Goal: Transaction & Acquisition: Purchase product/service

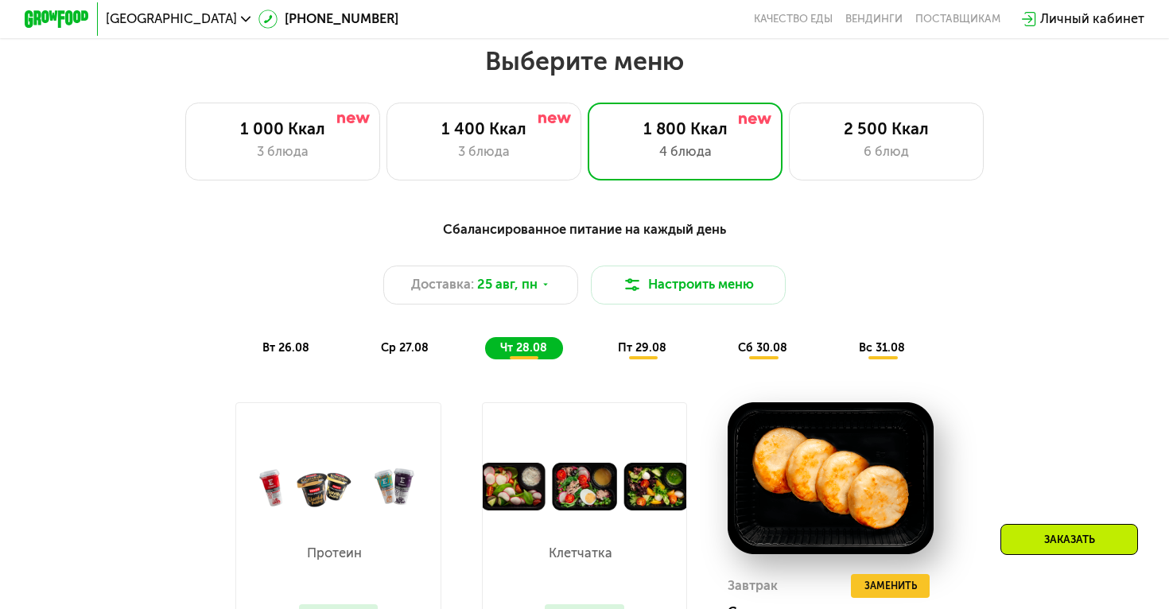
scroll to position [681, 0]
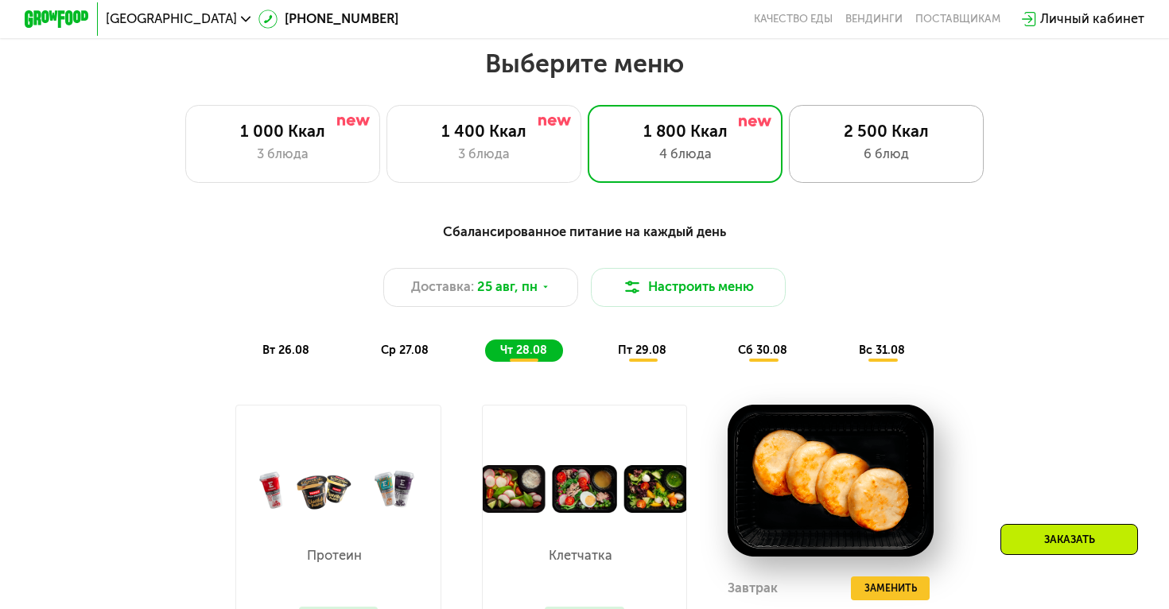
click at [916, 146] on div "6 блюд" at bounding box center [887, 155] width 161 height 20
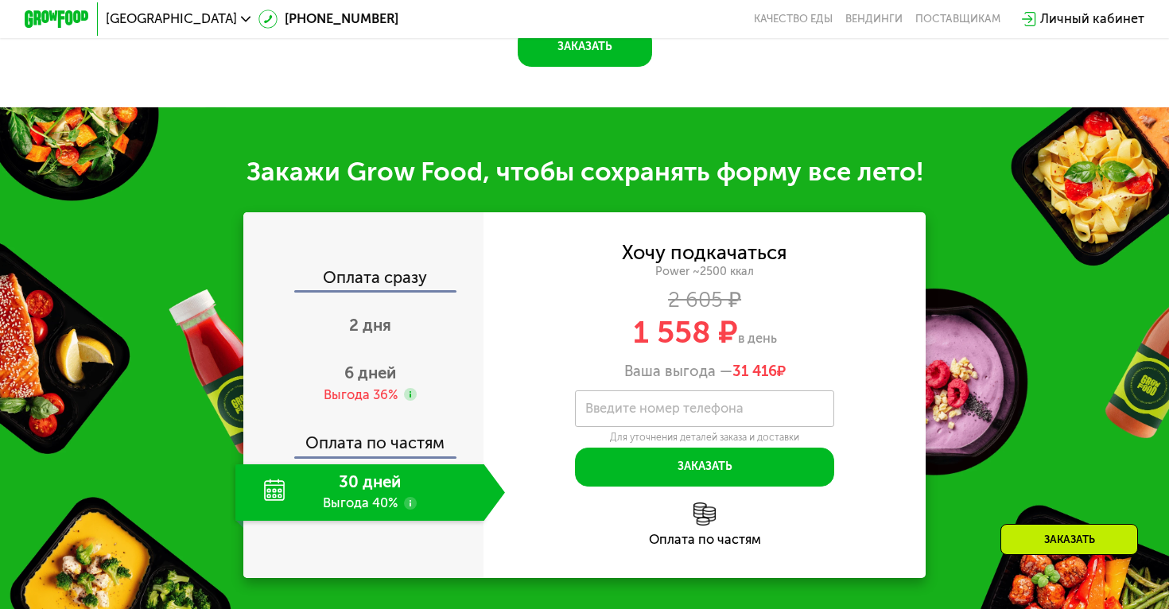
scroll to position [1782, 0]
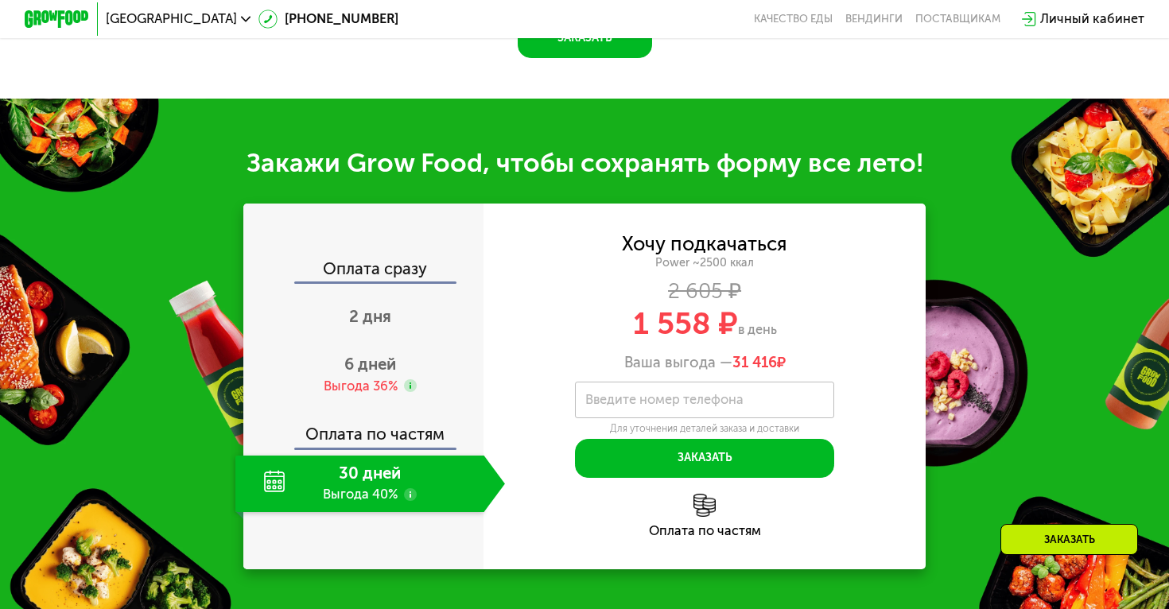
click at [413, 448] on div "Оплата по частям" at bounding box center [364, 428] width 239 height 37
click at [382, 326] on span "2 дня" at bounding box center [370, 316] width 42 height 19
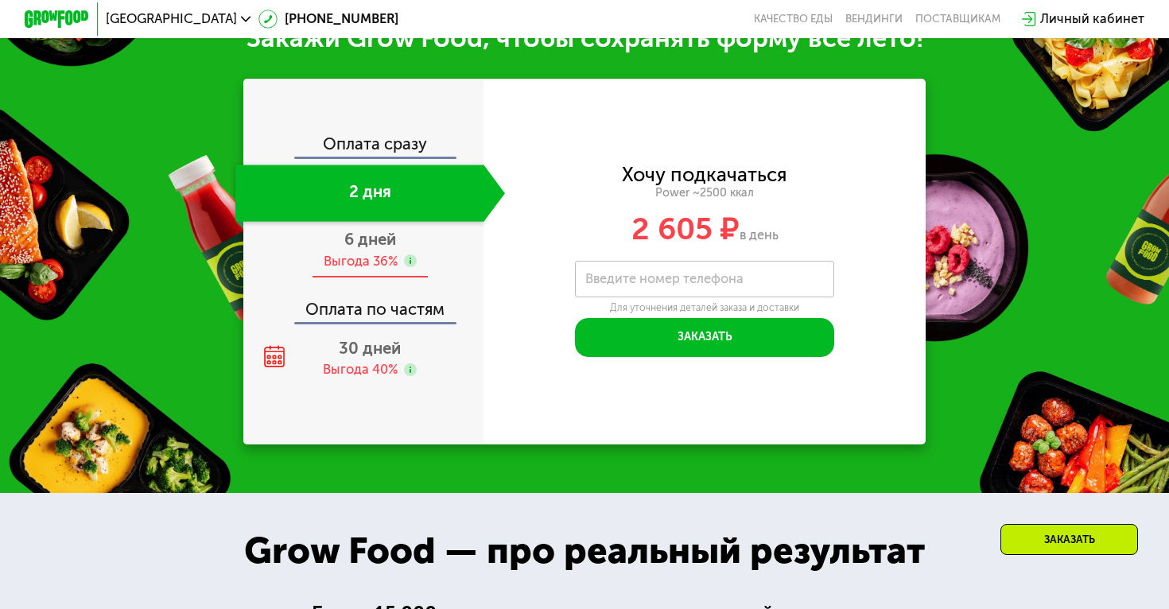
click at [376, 249] on span "6 дней" at bounding box center [370, 239] width 52 height 19
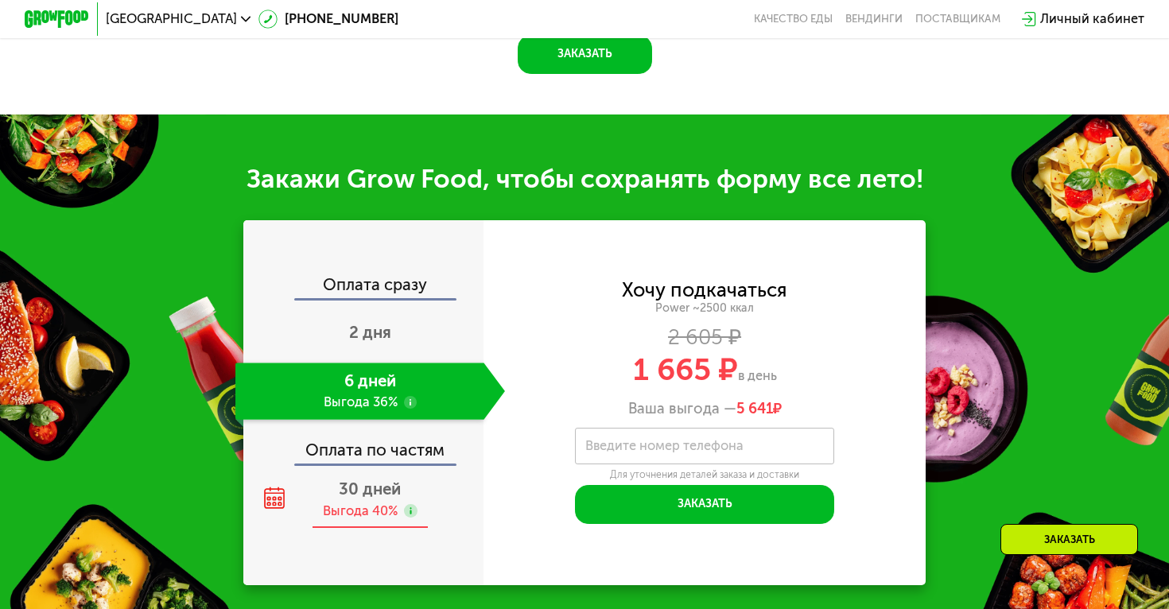
click at [379, 495] on span "30 дней" at bounding box center [370, 489] width 62 height 19
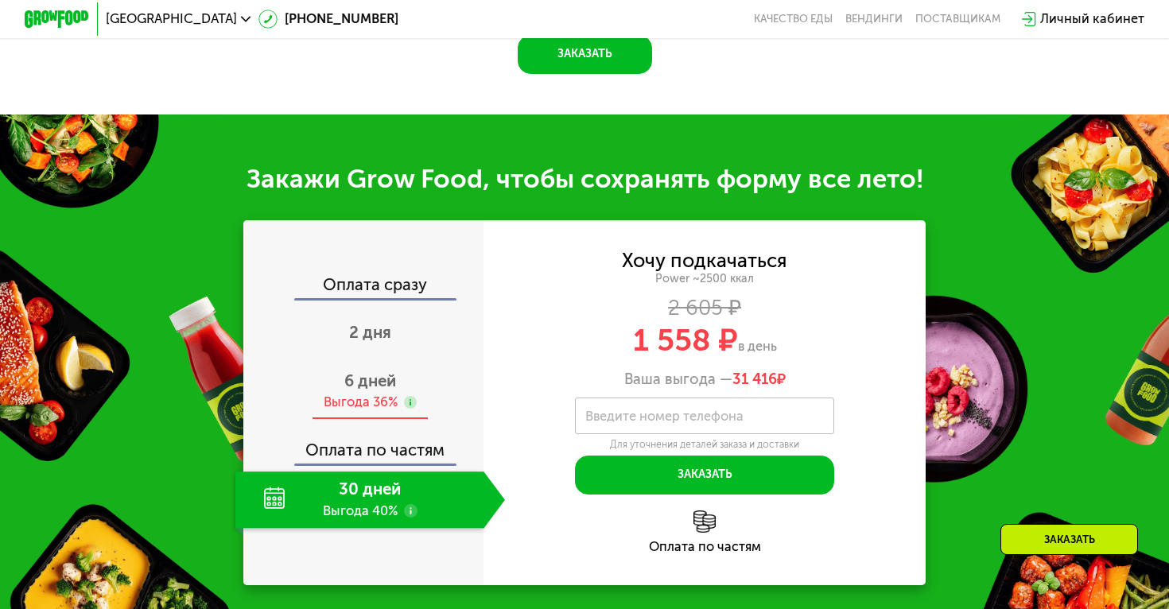
click at [369, 387] on span "6 дней" at bounding box center [370, 381] width 52 height 19
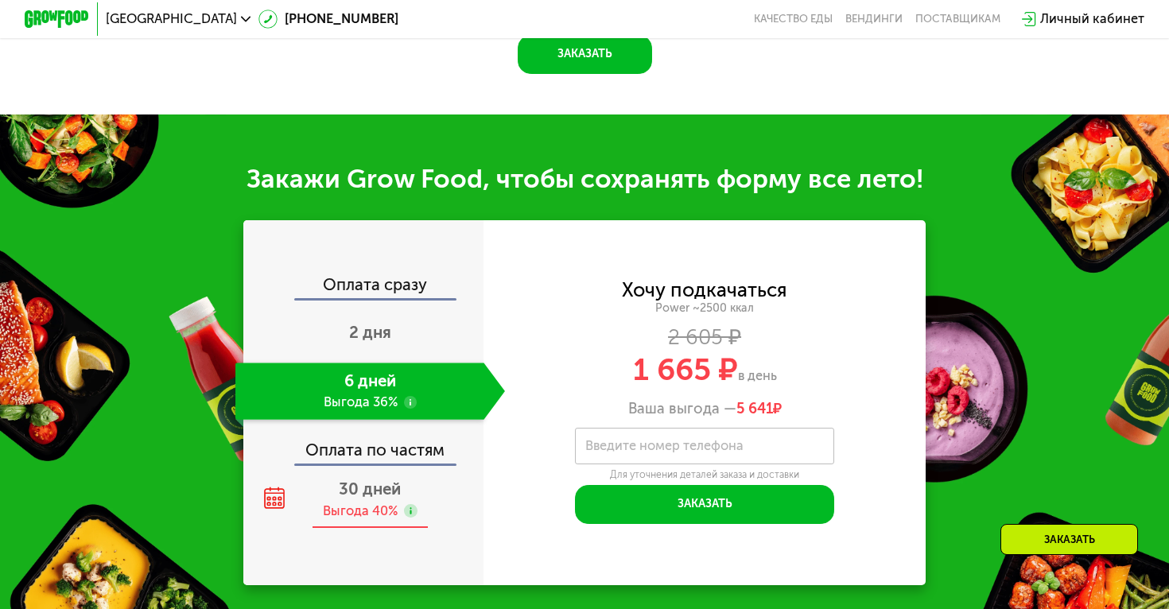
click at [366, 480] on span "30 дней" at bounding box center [370, 489] width 62 height 19
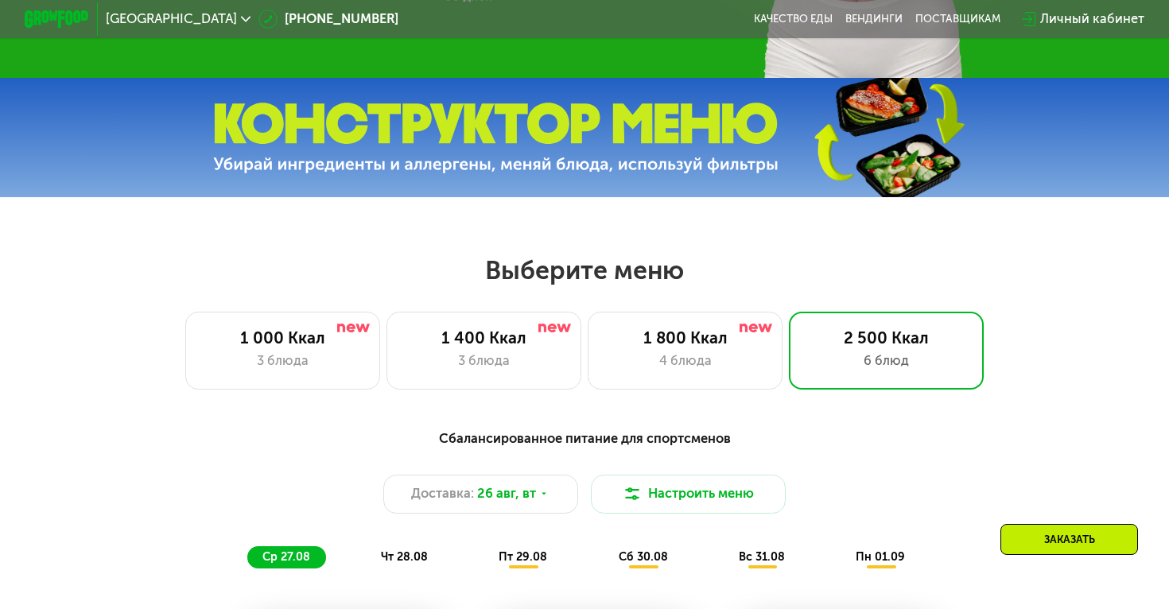
scroll to position [547, 0]
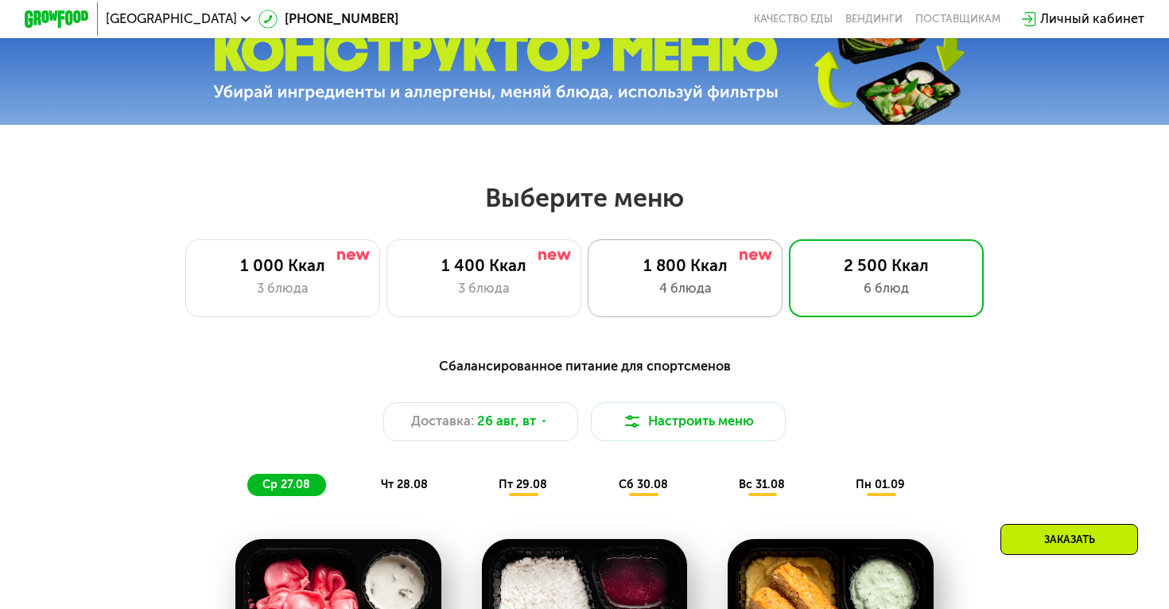
click at [718, 286] on div "4 блюда" at bounding box center [685, 289] width 161 height 20
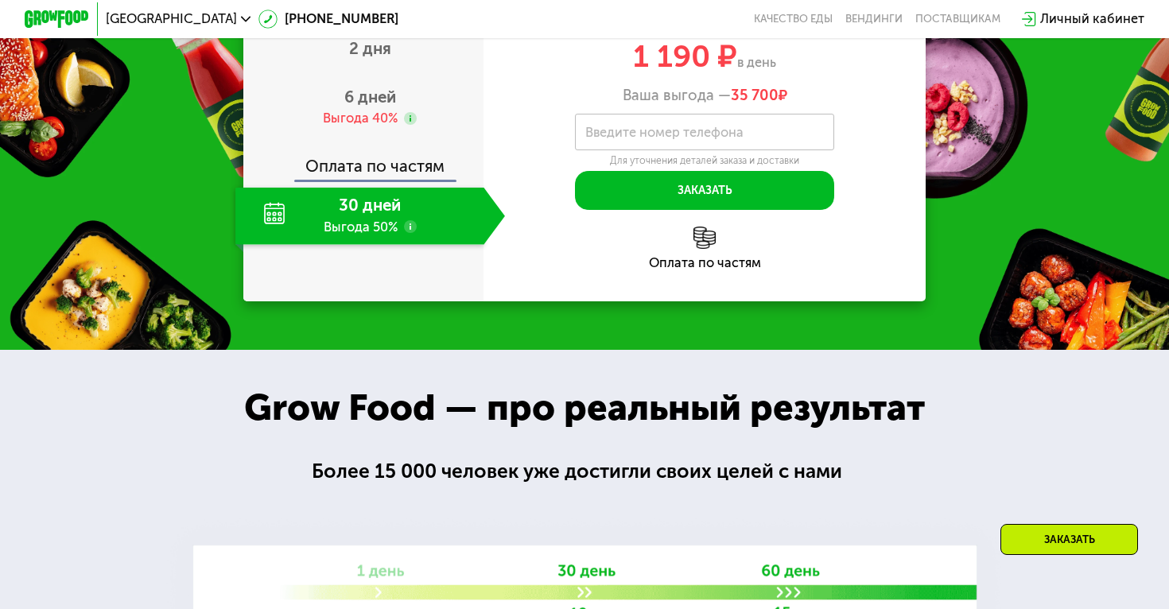
scroll to position [1743, 0]
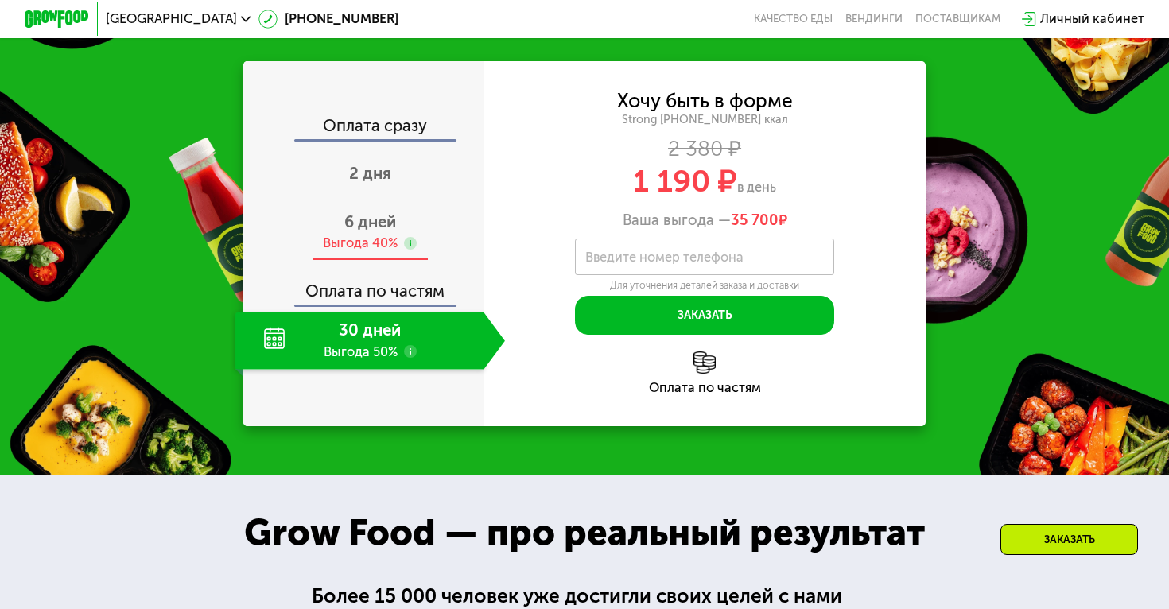
click at [372, 228] on span "6 дней" at bounding box center [370, 221] width 52 height 19
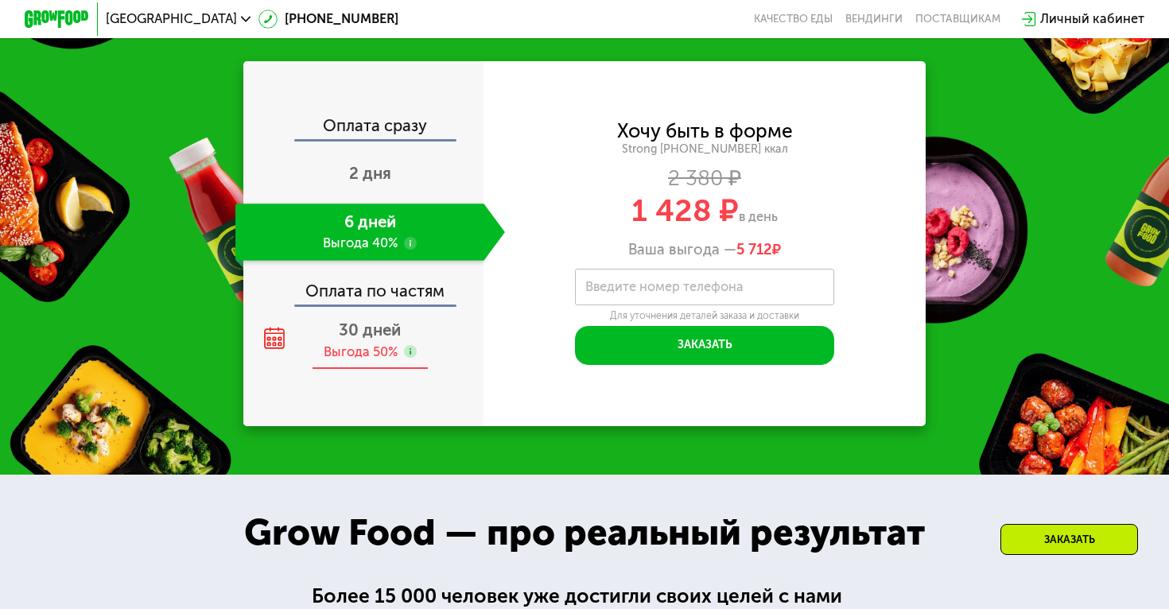
click at [376, 337] on span "30 дней" at bounding box center [370, 330] width 62 height 19
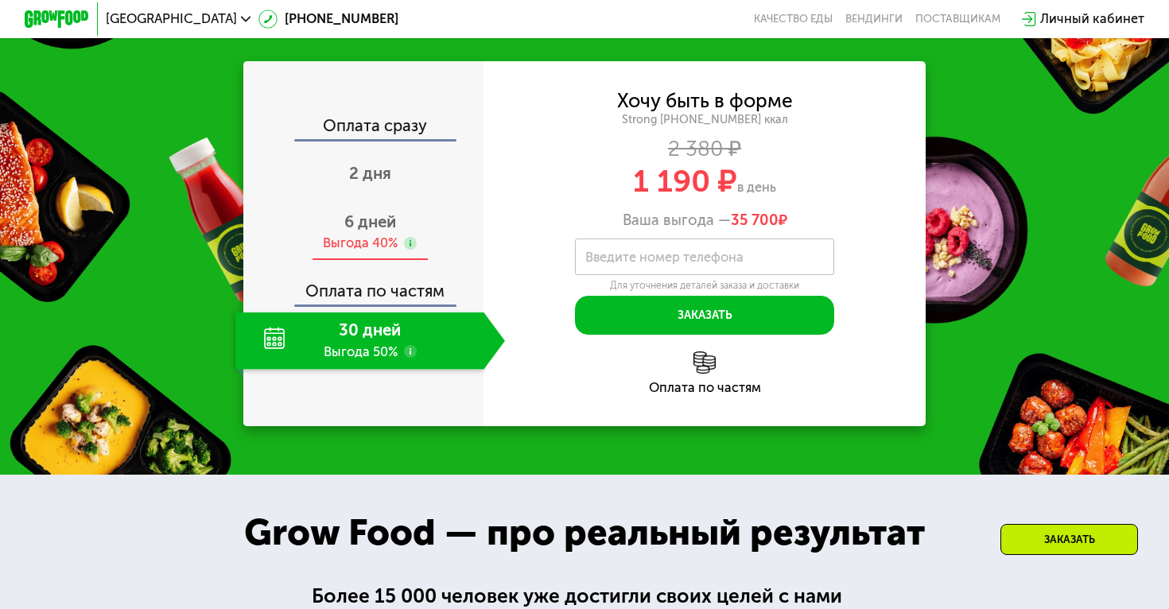
click at [383, 245] on div "Выгода 40%" at bounding box center [360, 244] width 75 height 18
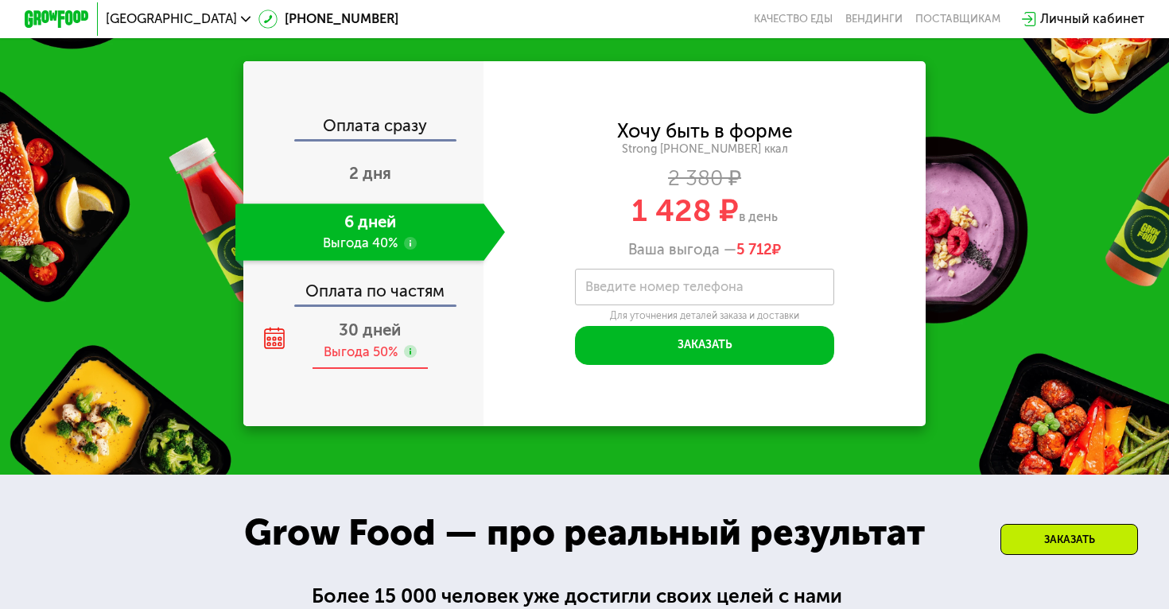
click at [376, 351] on div "Выгода 50%" at bounding box center [361, 353] width 74 height 18
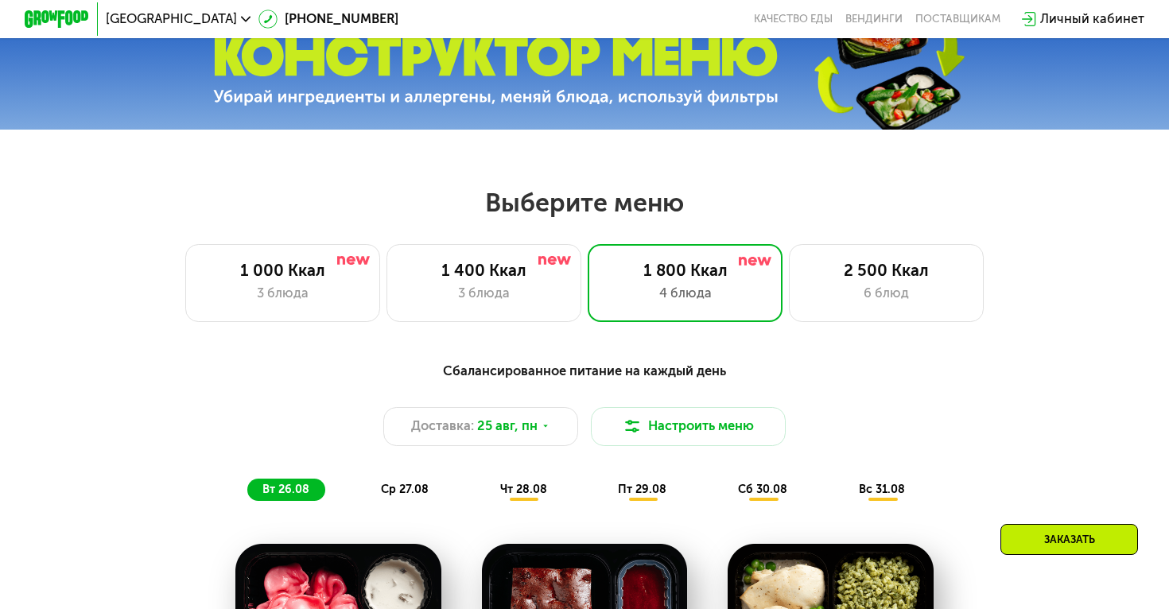
scroll to position [539, 0]
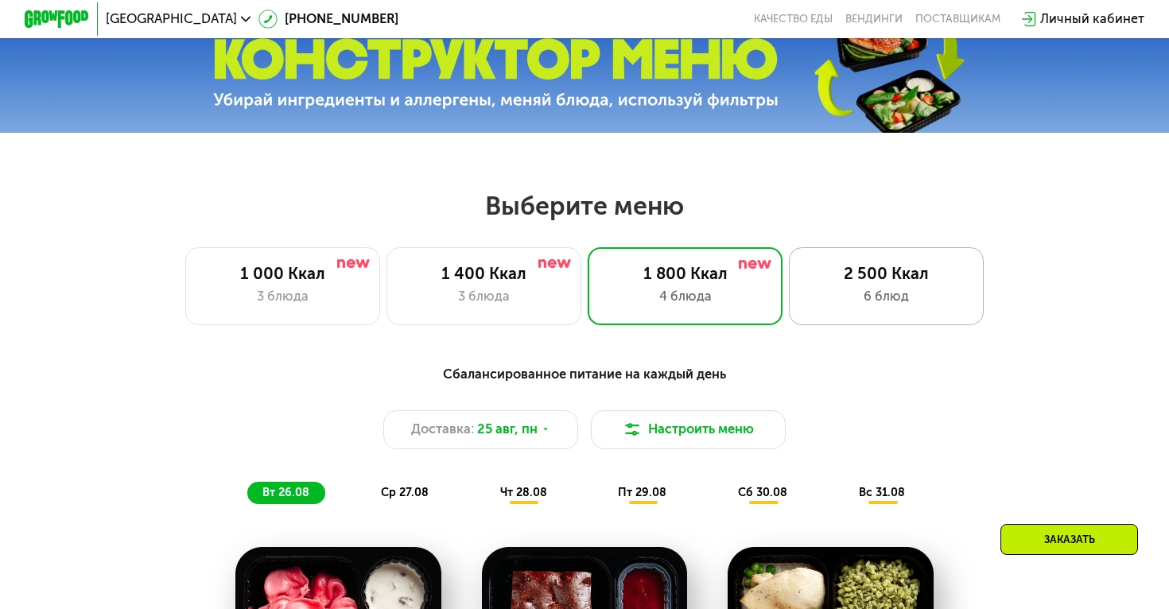
click at [858, 290] on div "6 блюд" at bounding box center [887, 297] width 161 height 20
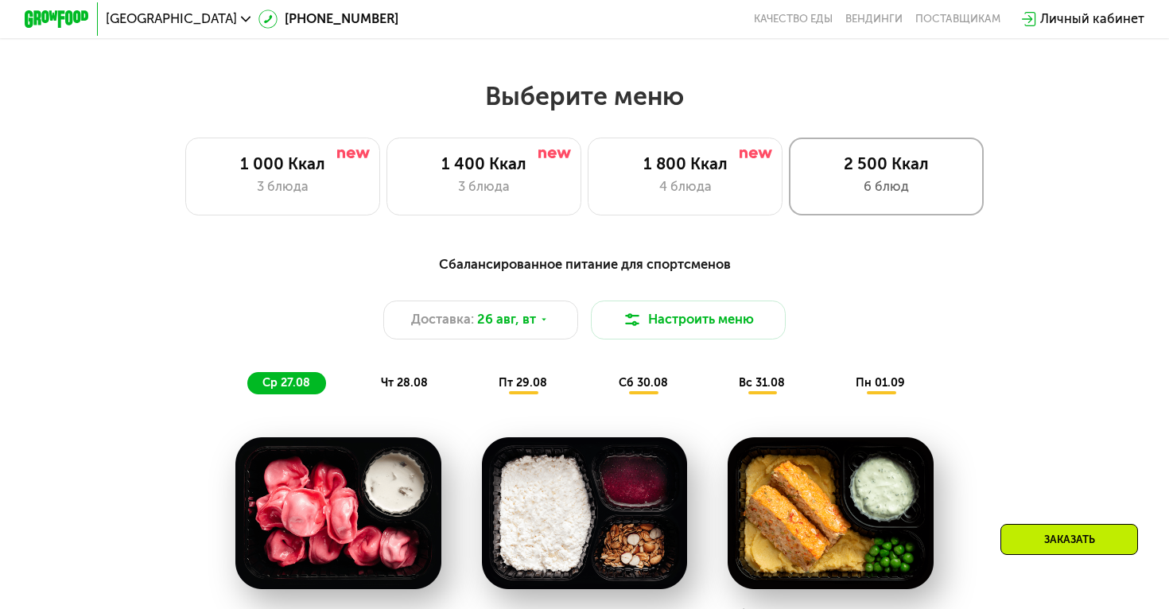
scroll to position [654, 0]
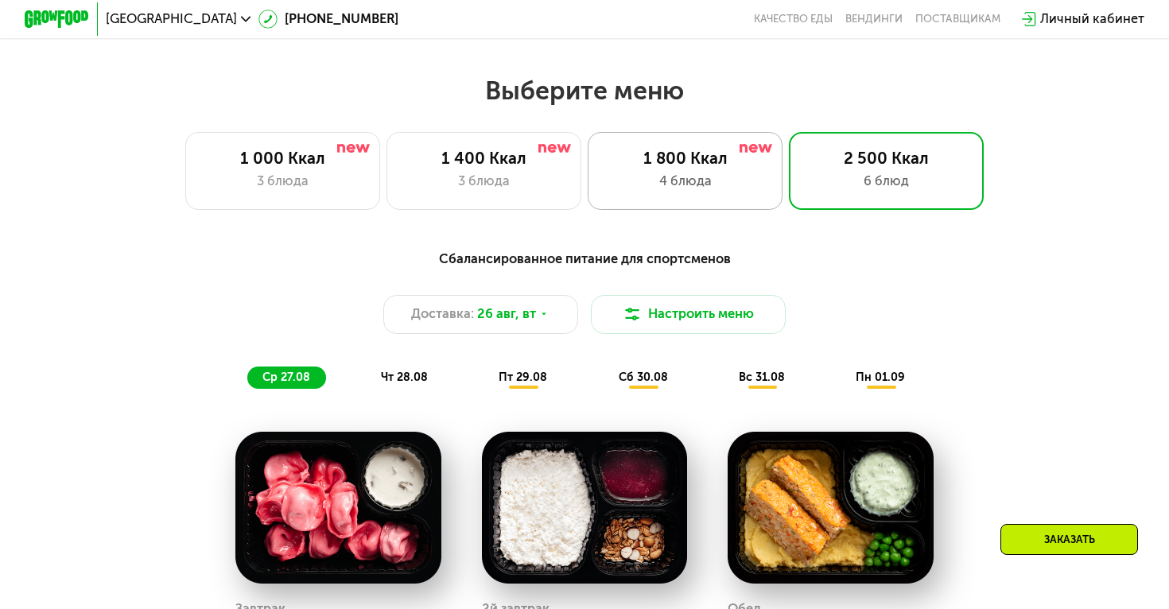
click at [789, 192] on div "1 800 Ккал 4 блюда" at bounding box center [886, 171] width 195 height 78
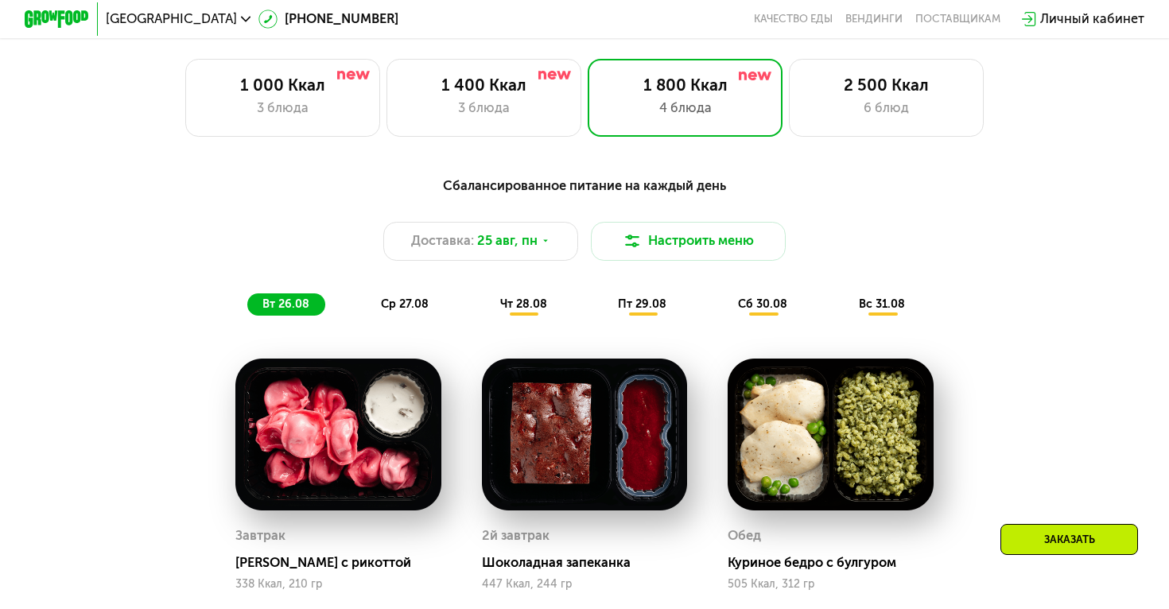
scroll to position [714, 0]
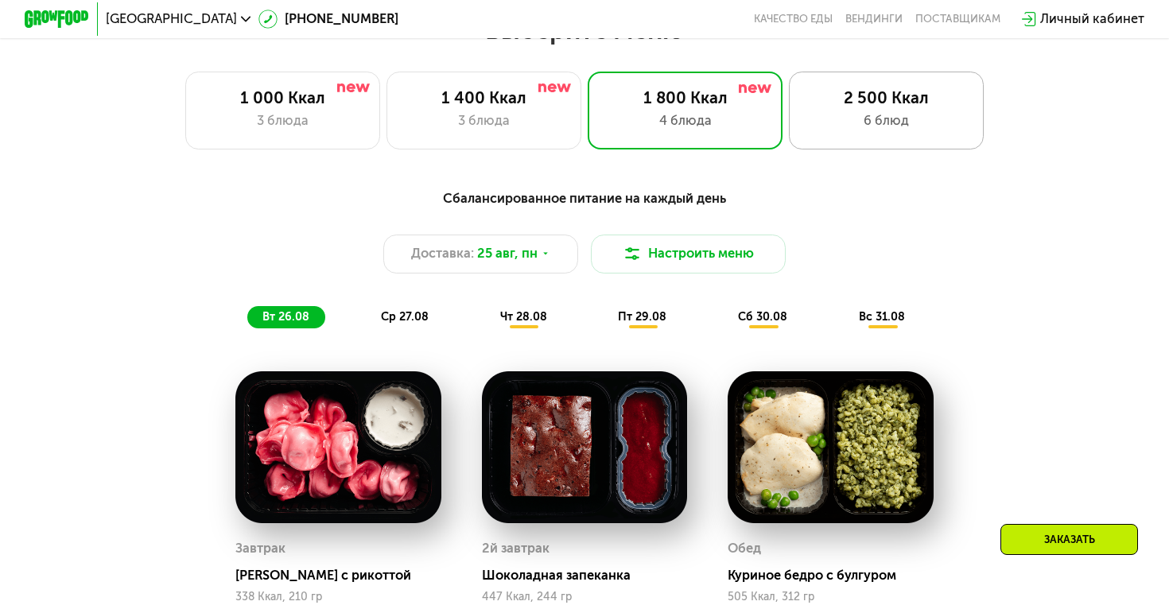
click at [864, 110] on div "2 500 Ккал 6 блюд" at bounding box center [886, 111] width 195 height 78
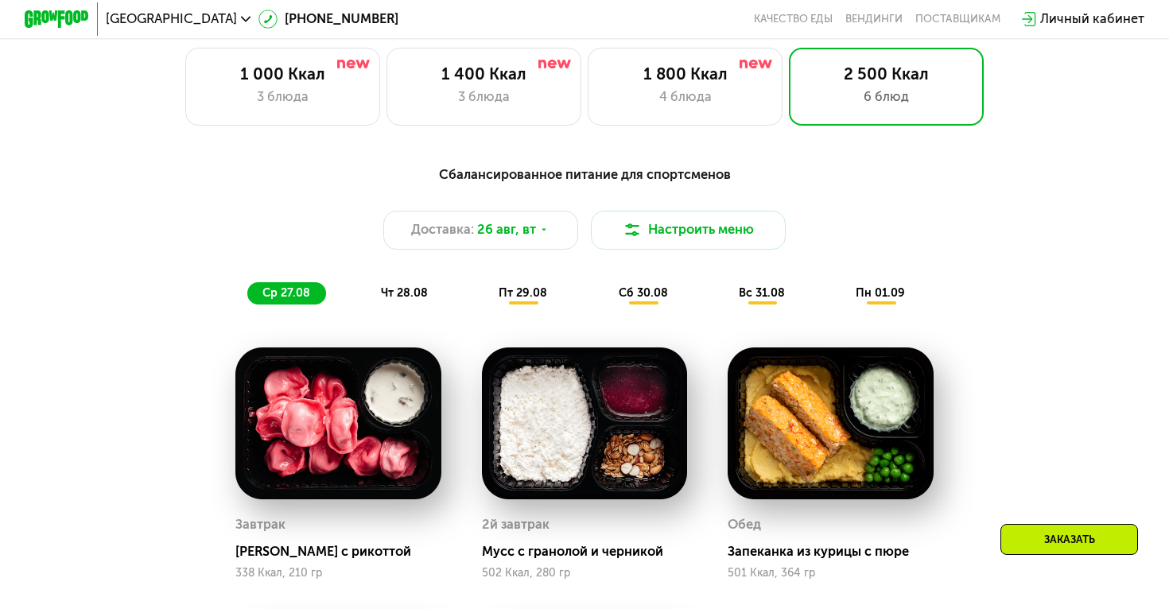
scroll to position [736, 0]
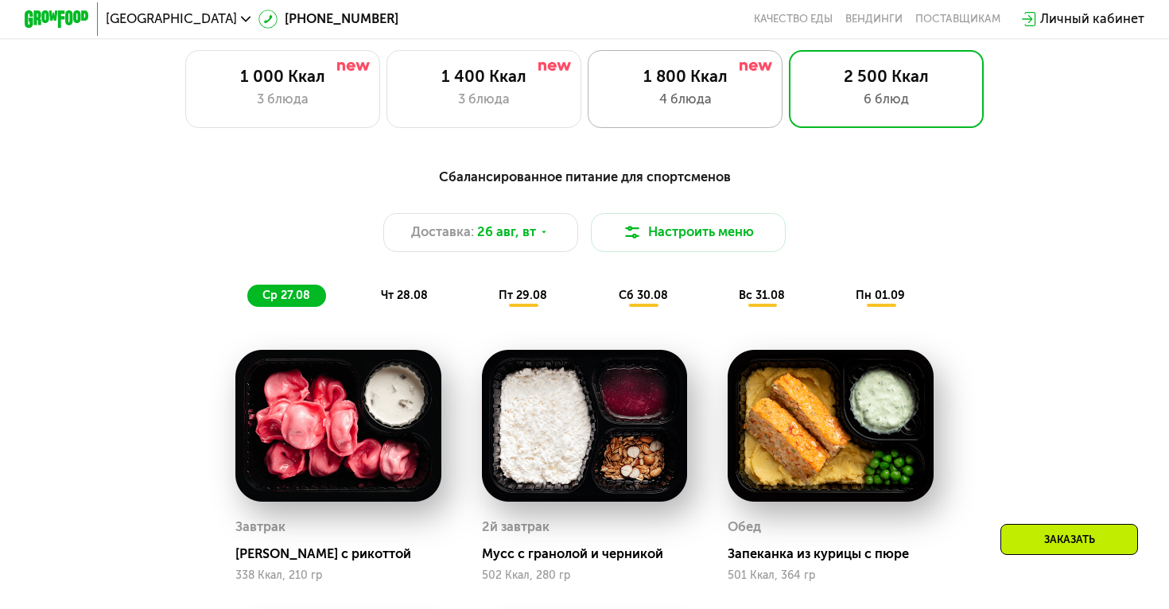
click at [789, 88] on div "1 800 Ккал 4 блюда" at bounding box center [886, 89] width 195 height 78
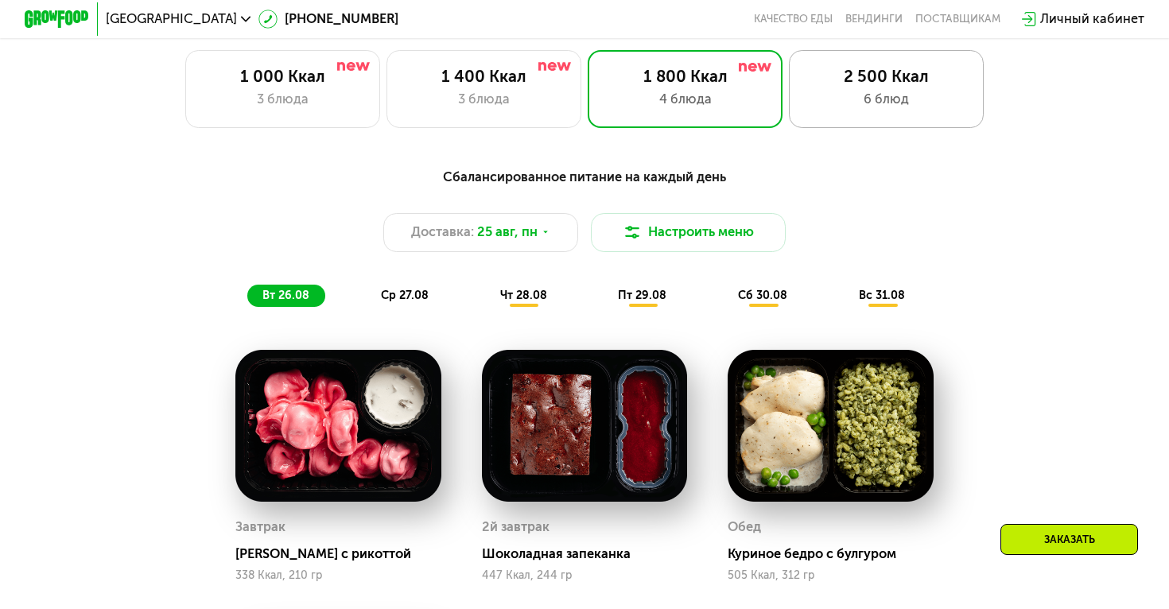
click at [888, 104] on div "6 блюд" at bounding box center [887, 100] width 161 height 20
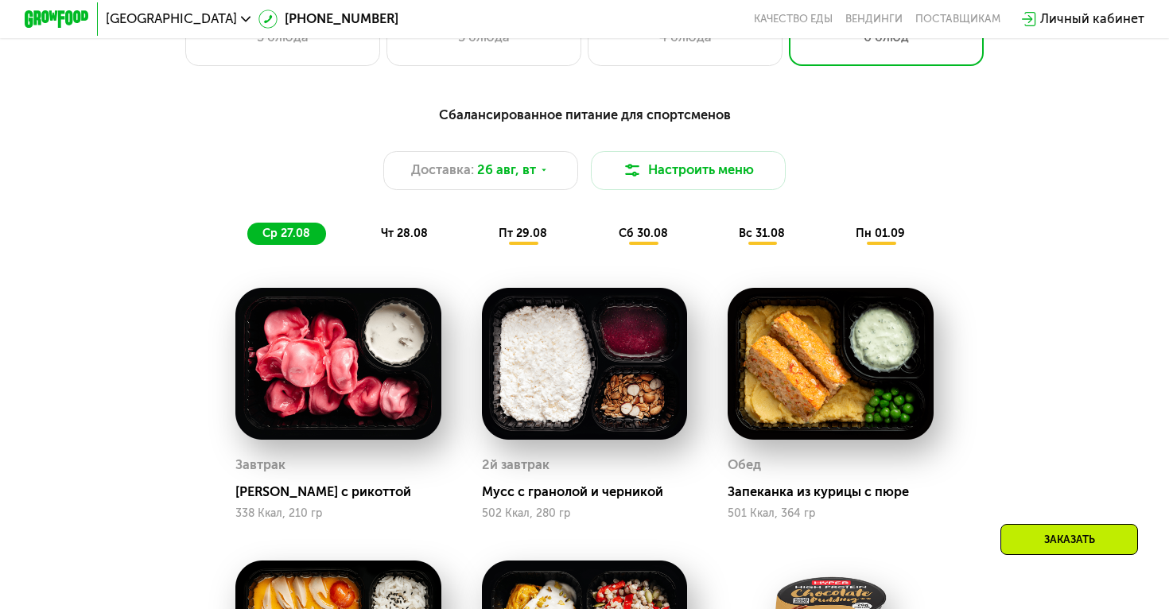
scroll to position [704, 0]
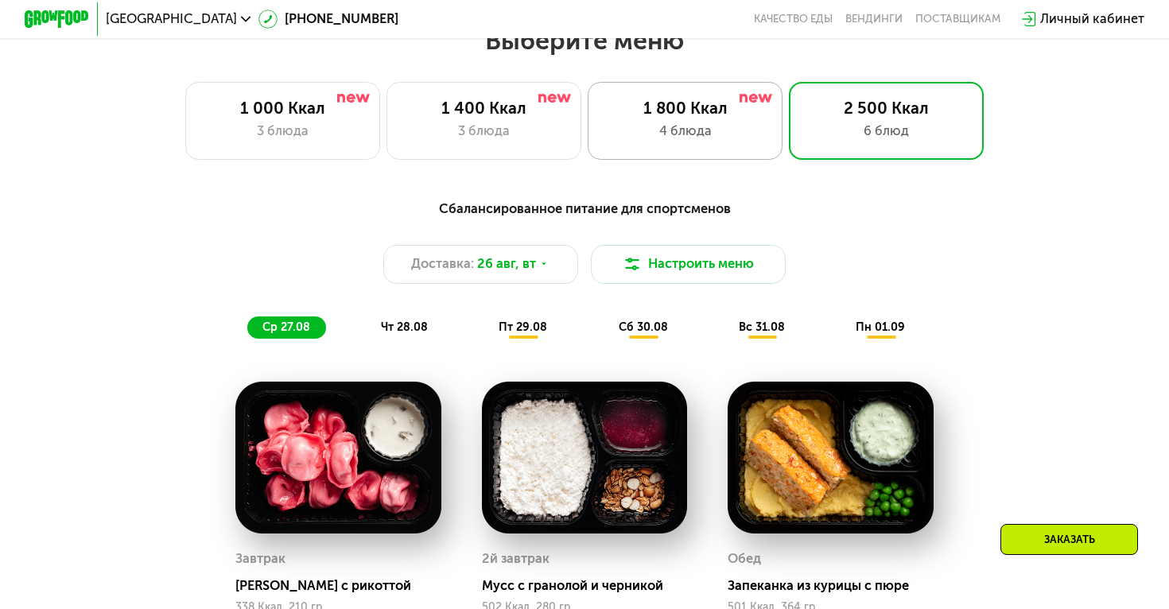
click at [789, 119] on div "1 800 Ккал 4 блюда" at bounding box center [886, 121] width 195 height 78
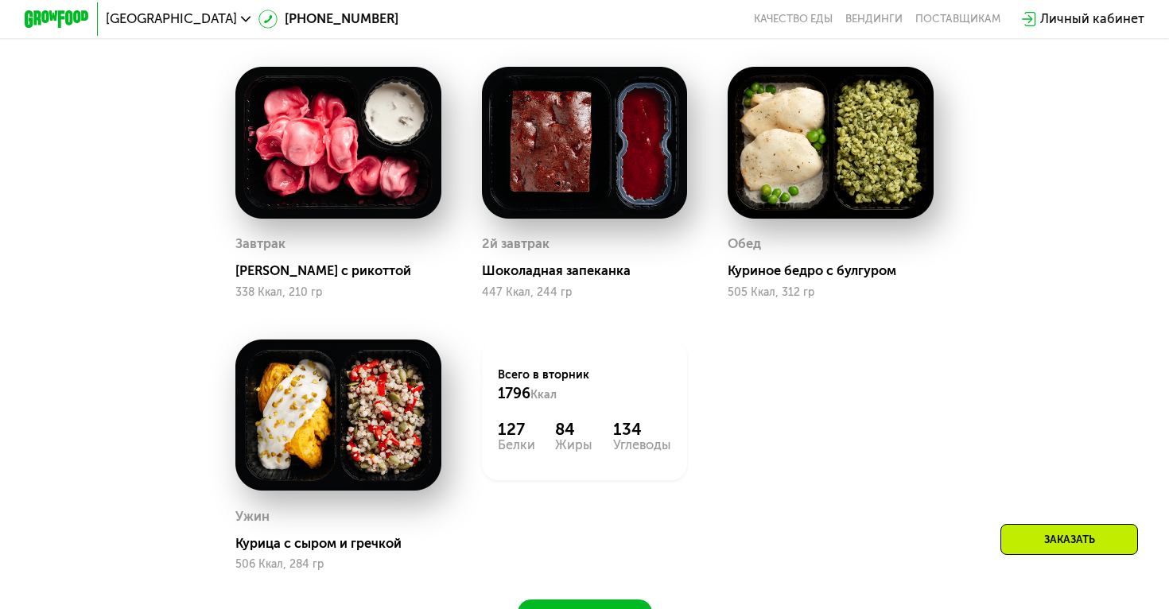
scroll to position [982, 0]
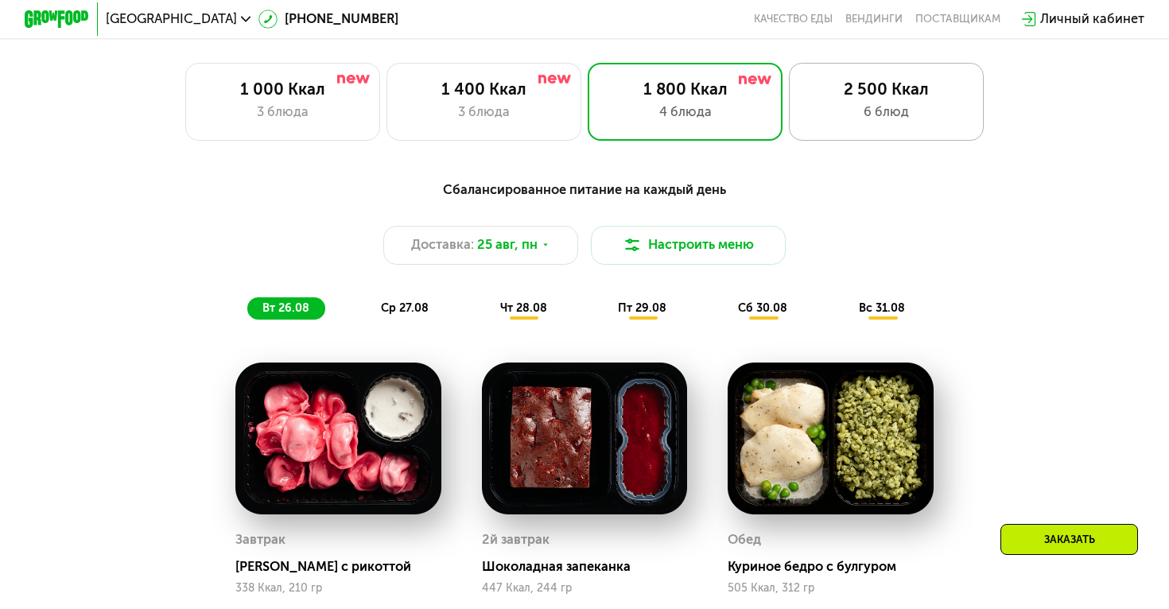
click at [865, 119] on div "6 блюд" at bounding box center [887, 113] width 161 height 20
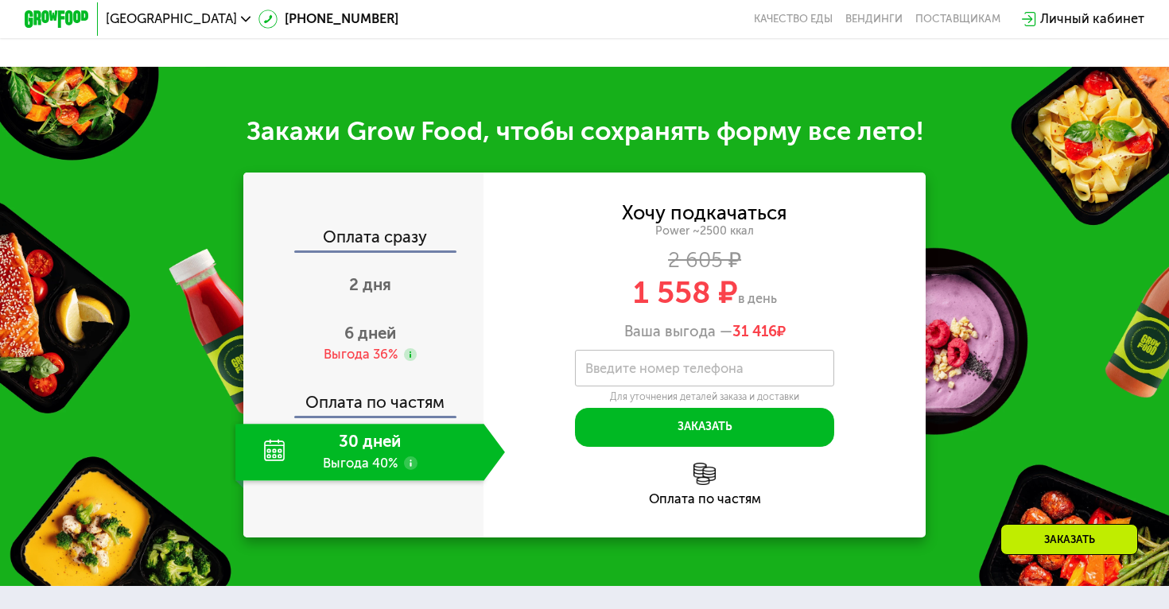
scroll to position [1845, 0]
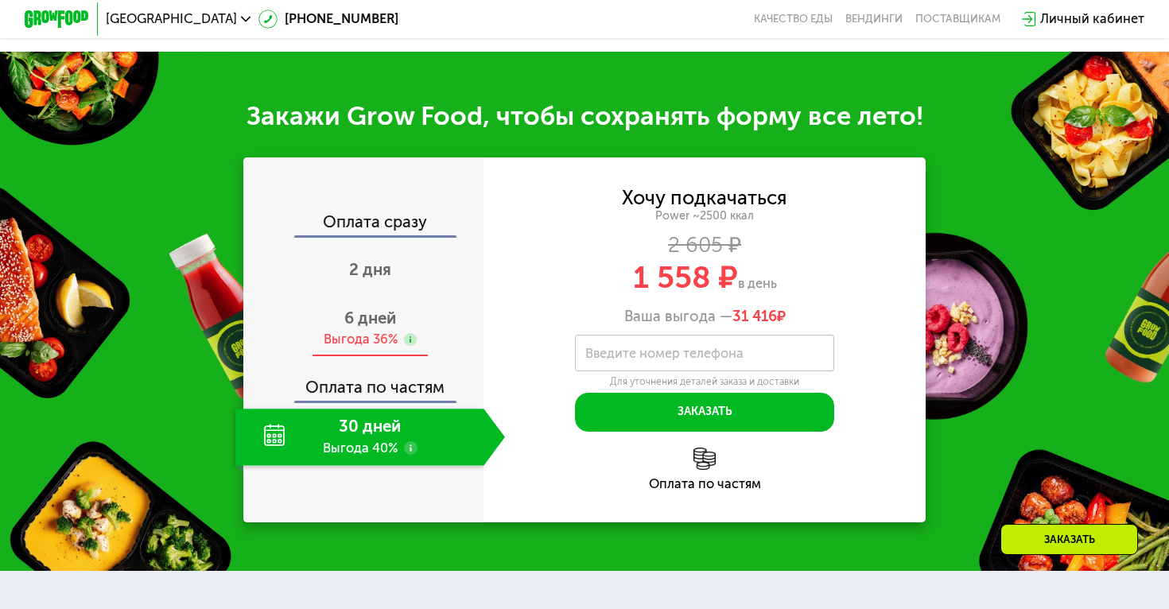
click at [374, 321] on span "6 дней" at bounding box center [370, 318] width 52 height 19
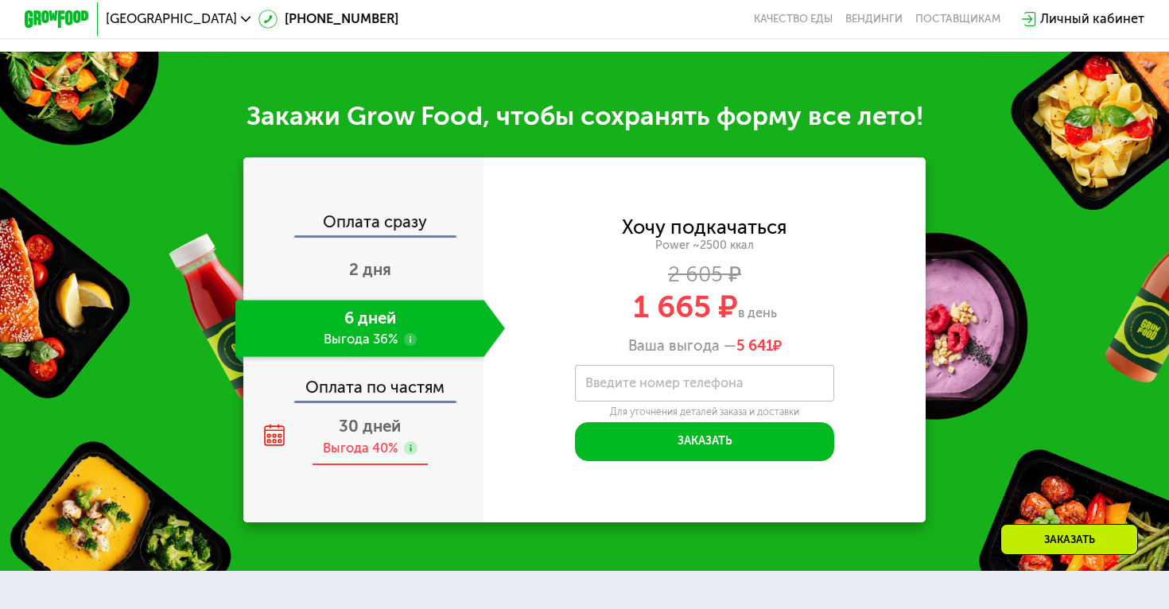
click at [372, 432] on span "30 дней" at bounding box center [370, 426] width 62 height 19
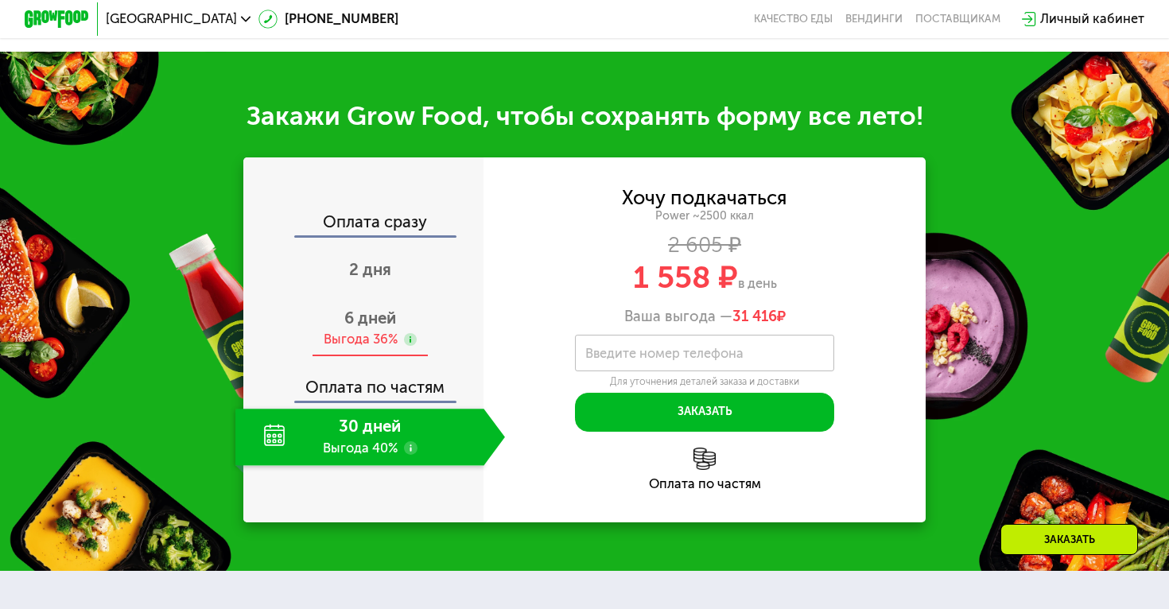
click at [368, 314] on span "6 дней" at bounding box center [370, 318] width 52 height 19
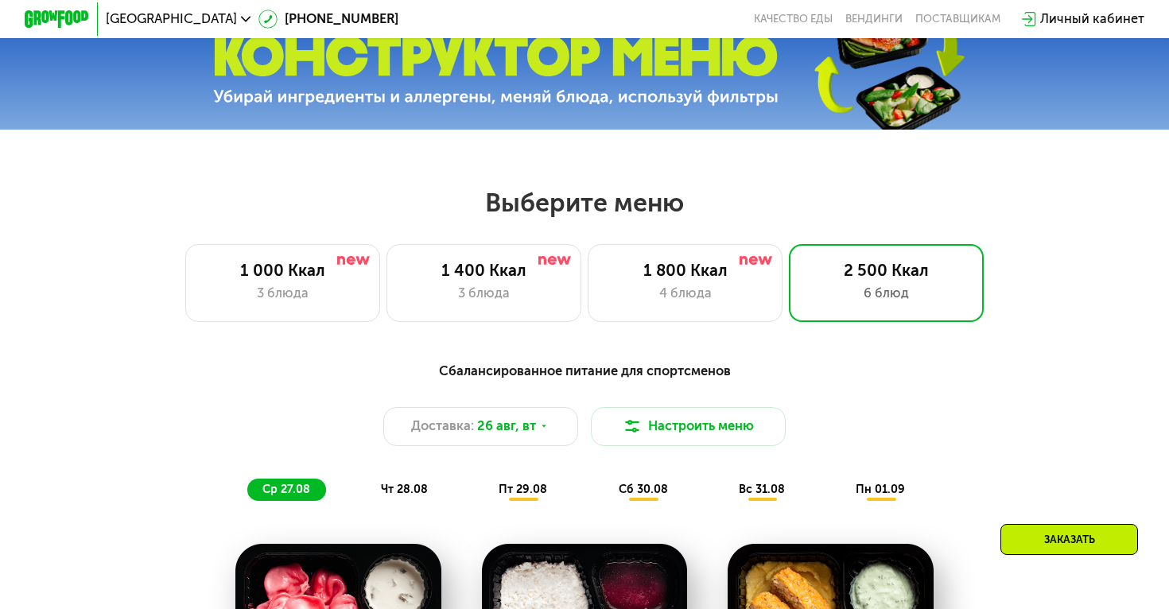
scroll to position [545, 0]
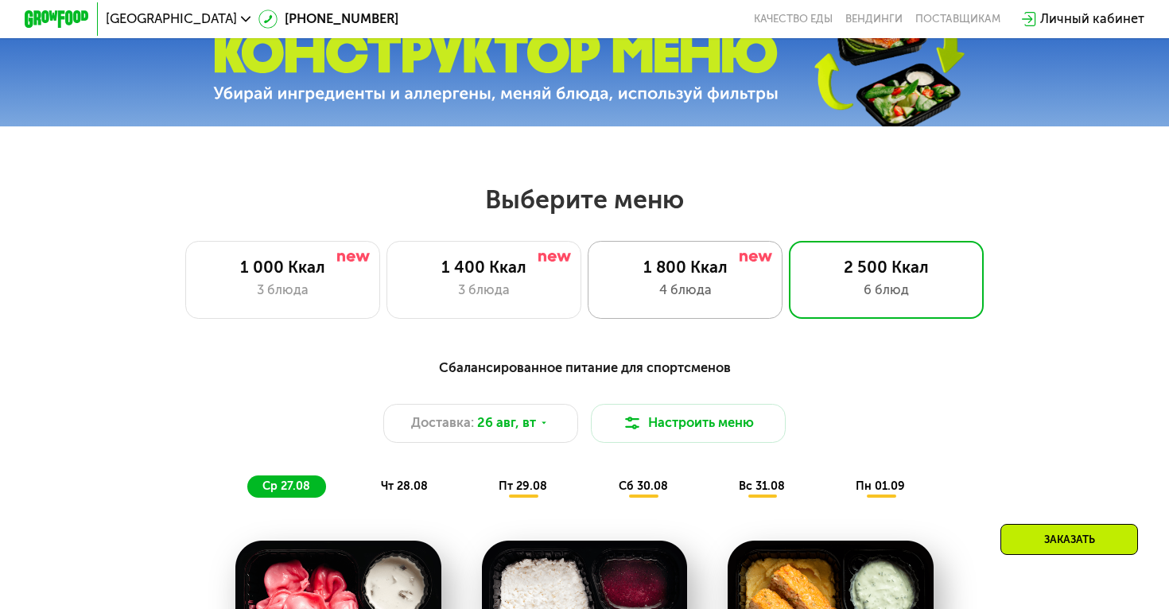
click at [696, 287] on div "4 блюда" at bounding box center [685, 291] width 161 height 20
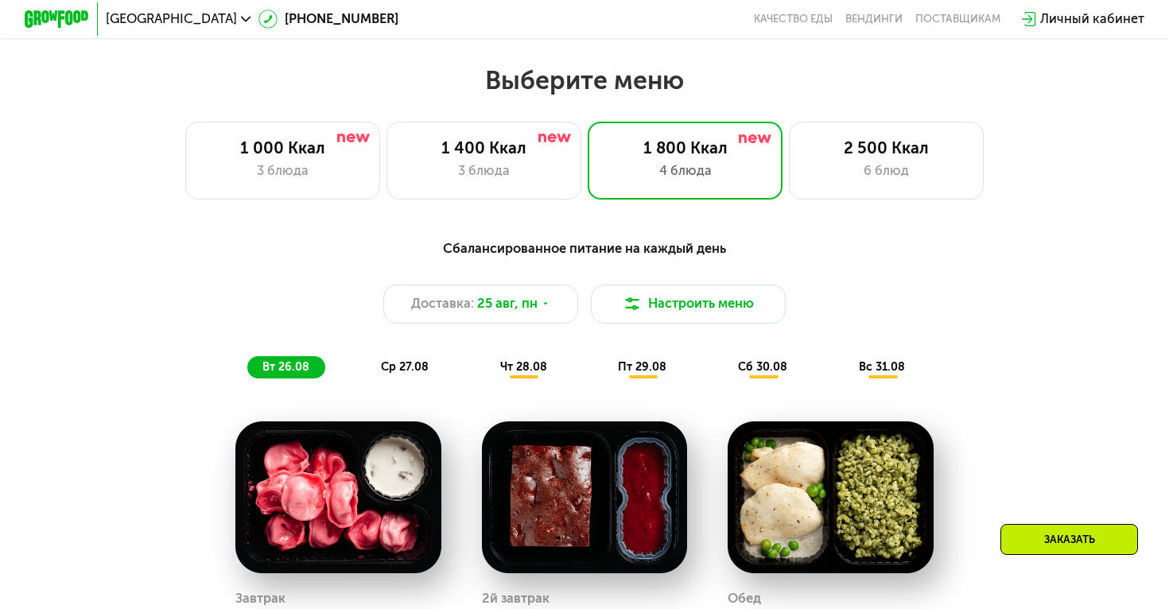
scroll to position [639, 0]
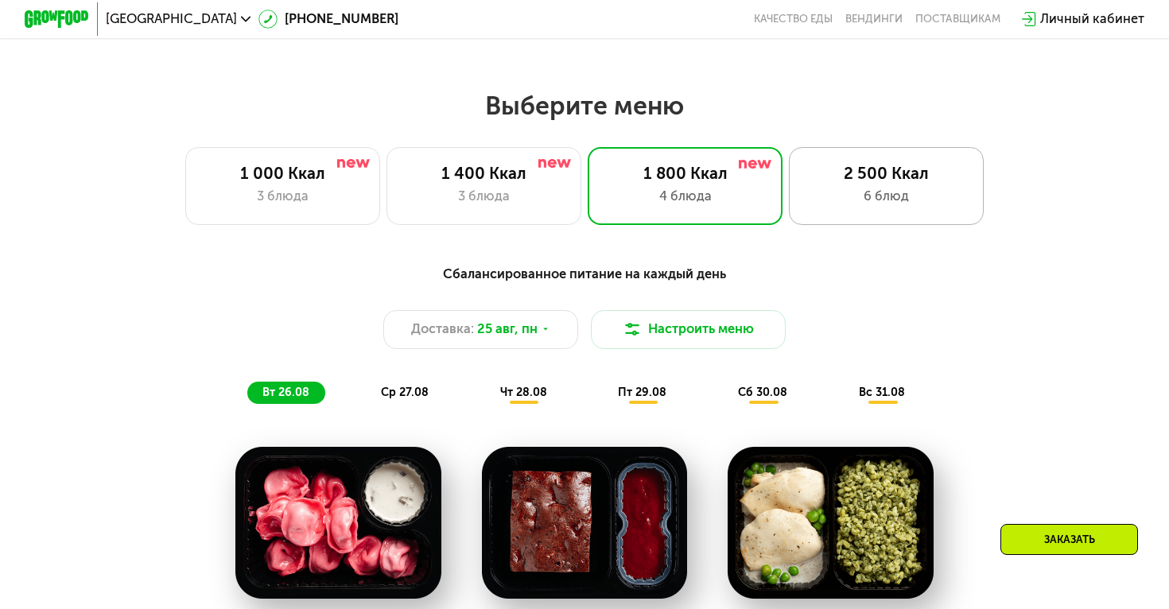
click at [814, 189] on div "6 блюд" at bounding box center [887, 197] width 161 height 20
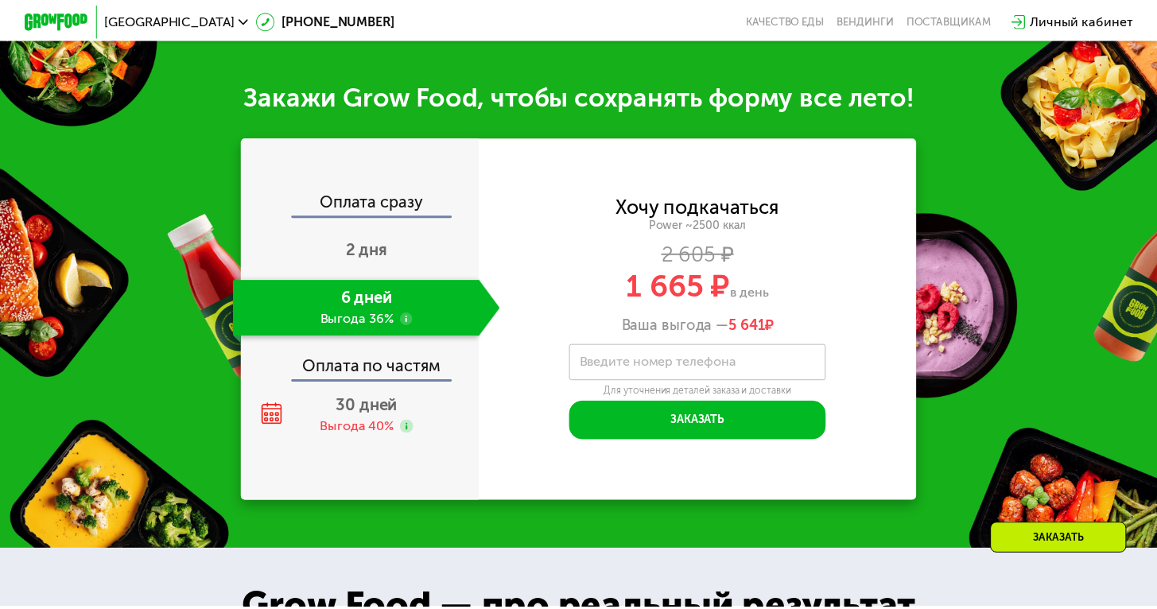
scroll to position [1869, 0]
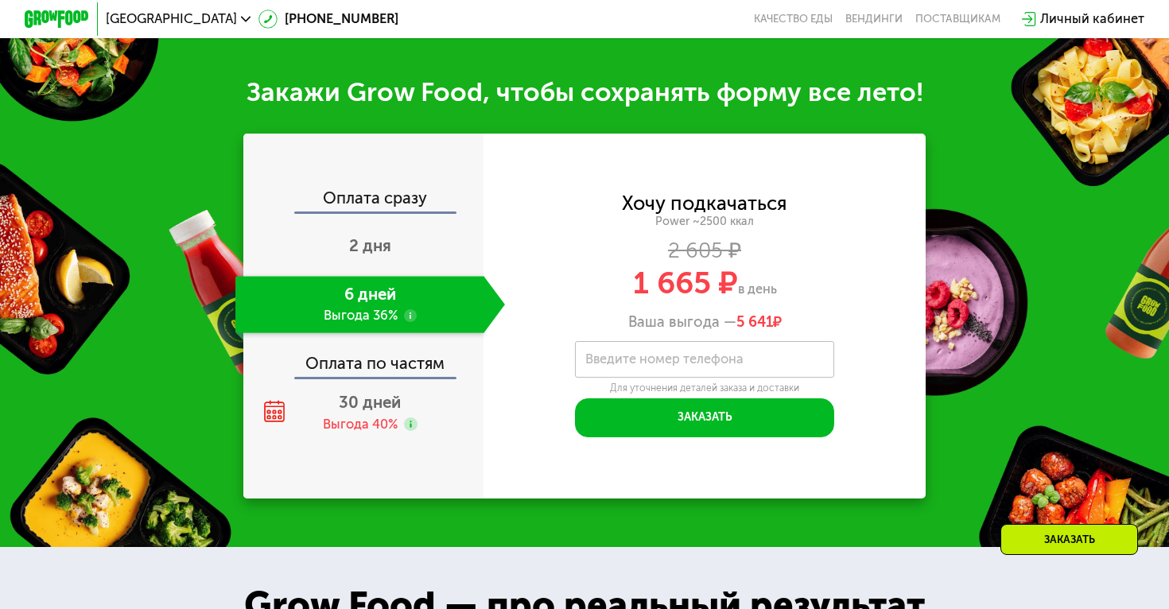
click at [720, 385] on div "Для уточнения деталей заказа и доставки" at bounding box center [705, 388] width 260 height 13
click at [707, 368] on input "Введите номер телефона" at bounding box center [705, 359] width 260 height 37
type input "**********"
click at [918, 352] on div "**********" at bounding box center [705, 316] width 442 height 243
click at [375, 401] on span "30 дней" at bounding box center [370, 402] width 62 height 19
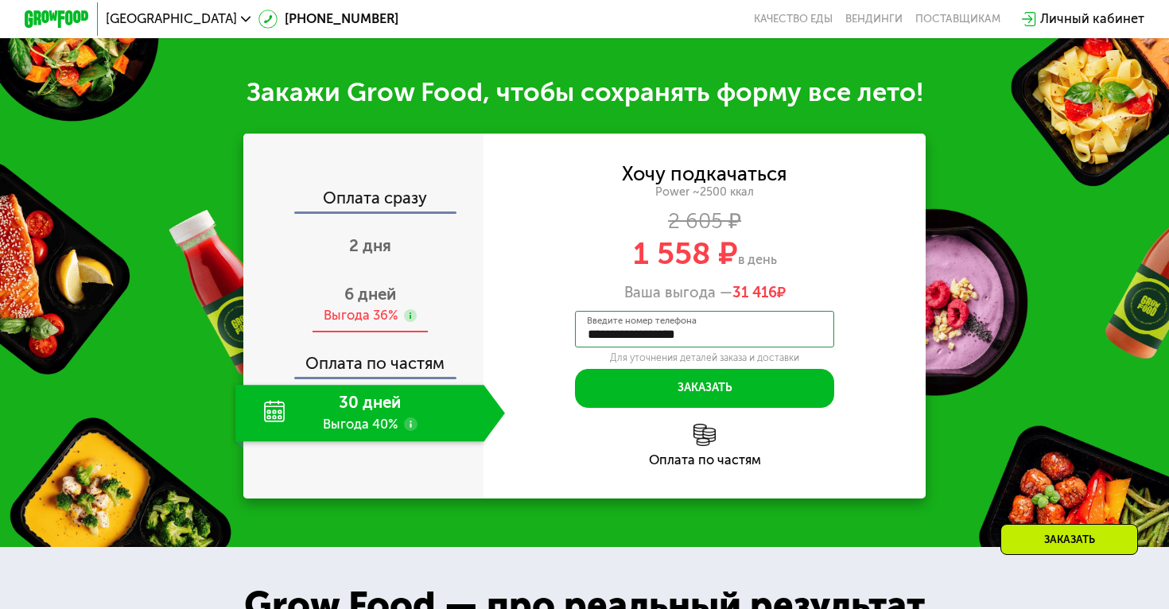
click at [372, 290] on span "6 дней" at bounding box center [370, 294] width 52 height 19
